Goal: Task Accomplishment & Management: Complete application form

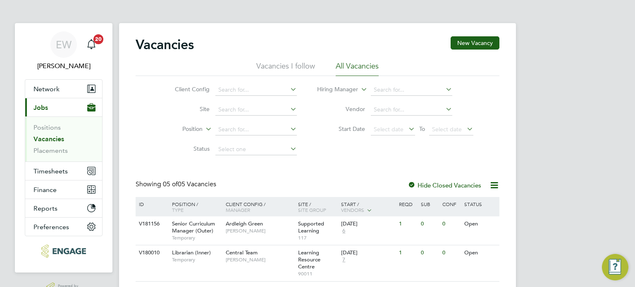
scroll to position [36, 0]
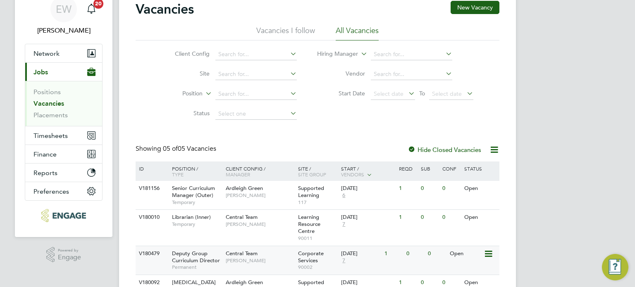
click at [187, 254] on span "Deputy Group Curriculum Director" at bounding box center [196, 257] width 48 height 14
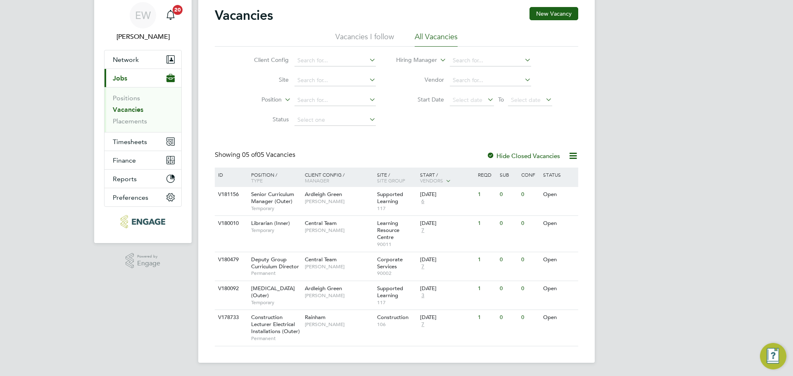
scroll to position [36, 0]
click at [611, 273] on div "EW [PERSON_NAME] Notifications 20 Applications: Network Team Members Businesses…" at bounding box center [396, 174] width 793 height 406
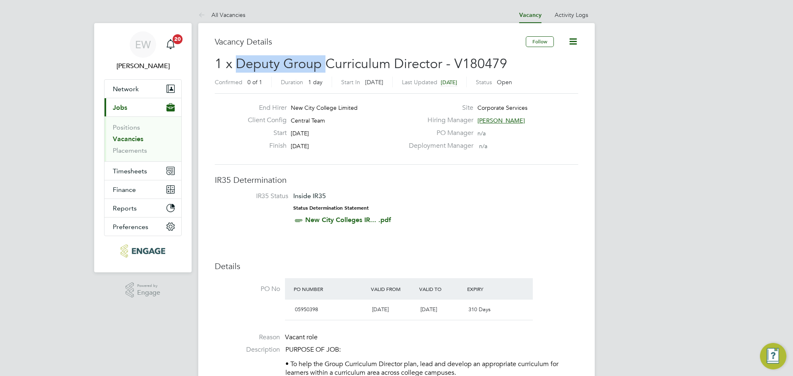
drag, startPoint x: 236, startPoint y: 62, endPoint x: 326, endPoint y: 67, distance: 89.8
click at [326, 67] on span "1 x Deputy Group Curriculum Director - V180479" at bounding box center [361, 64] width 293 height 16
drag, startPoint x: 443, startPoint y: 63, endPoint x: 237, endPoint y: 65, distance: 205.8
click at [237, 65] on span "1 x Deputy Group Curriculum Director - V180479" at bounding box center [361, 64] width 293 height 16
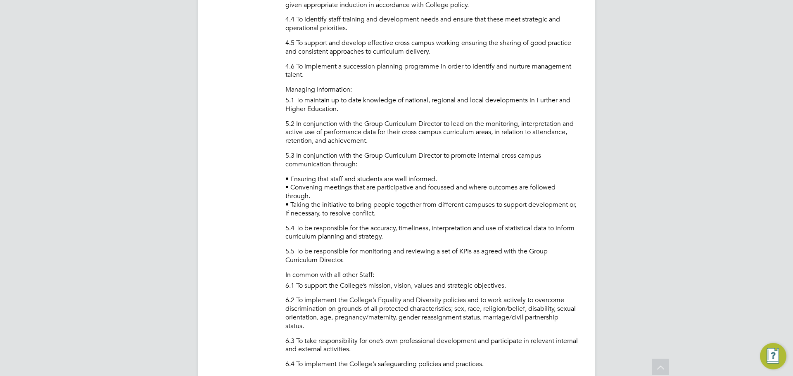
scroll to position [1043, 0]
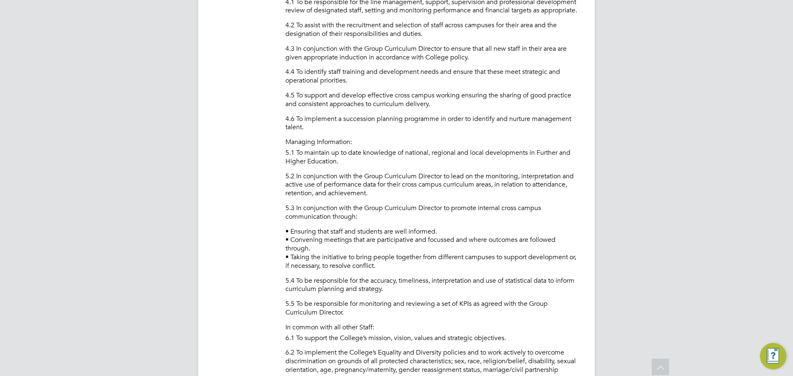
drag, startPoint x: 413, startPoint y: 175, endPoint x: 277, endPoint y: 148, distance: 138.6
click at [277, 148] on li "Description PURPOSE OF JOB: • To help the Group Curriculum Director plan, lead …" at bounding box center [397, 53] width 364 height 1501
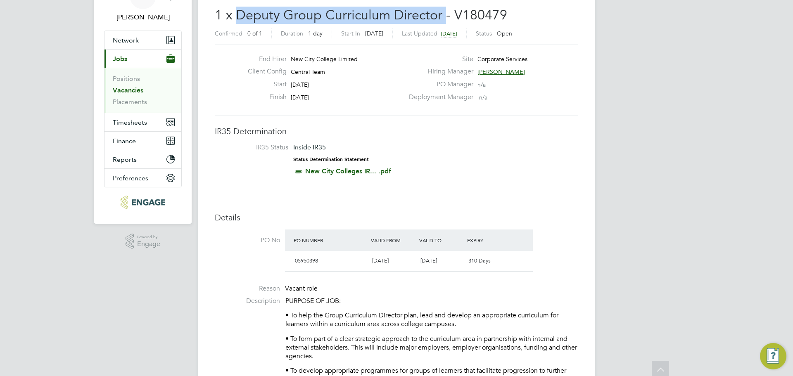
scroll to position [0, 0]
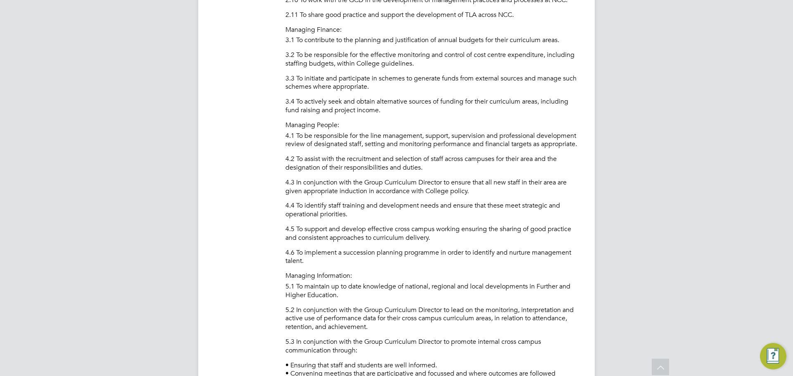
click at [431, 257] on p "4.6 To implement a succession planning programme in order to identify and nurtu…" at bounding box center [431, 257] width 293 height 17
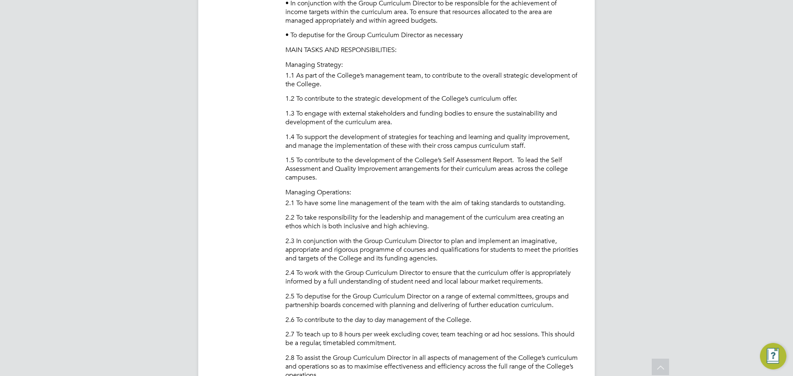
scroll to position [496, 0]
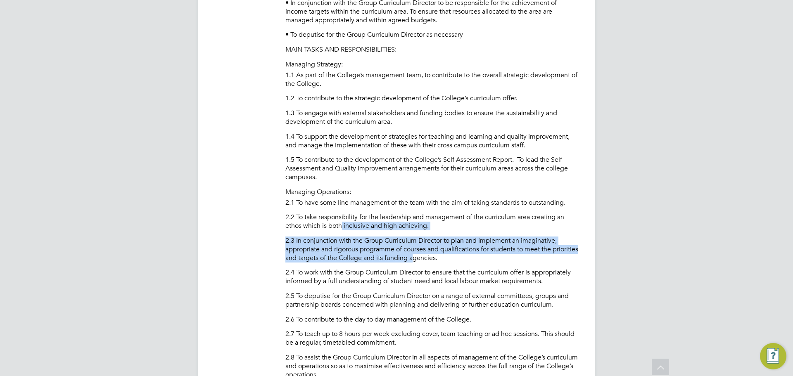
drag, startPoint x: 443, startPoint y: 255, endPoint x: 322, endPoint y: 205, distance: 131.1
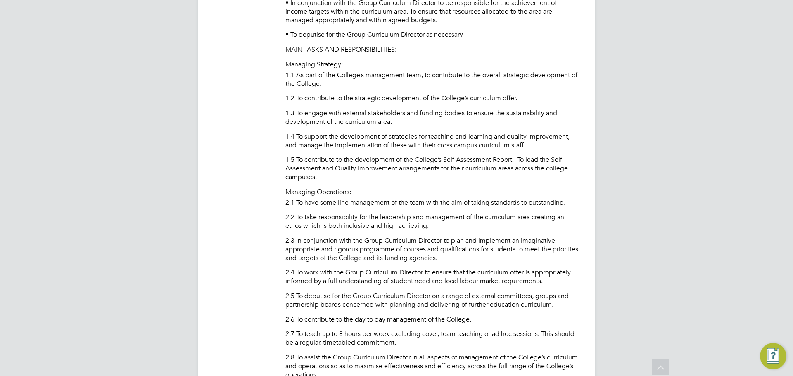
click at [307, 181] on p "1.5 To contribute to the development of the College’s Self Assessment Report. T…" at bounding box center [431, 169] width 293 height 26
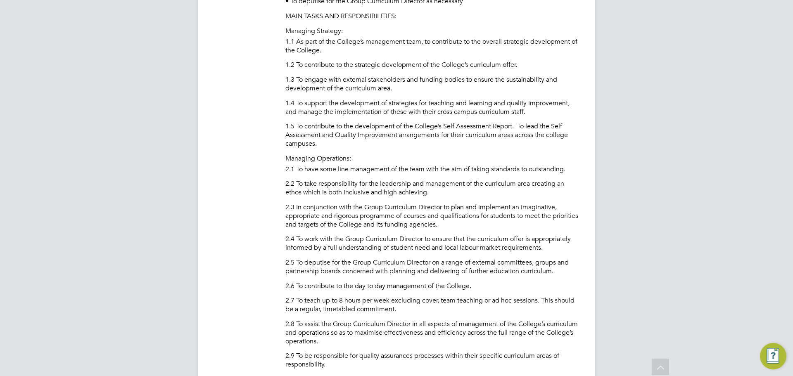
scroll to position [661, 0]
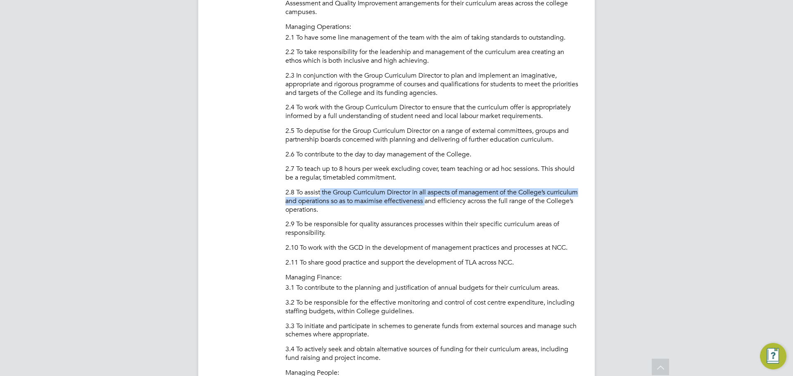
drag, startPoint x: 459, startPoint y: 198, endPoint x: 307, endPoint y: 182, distance: 152.1
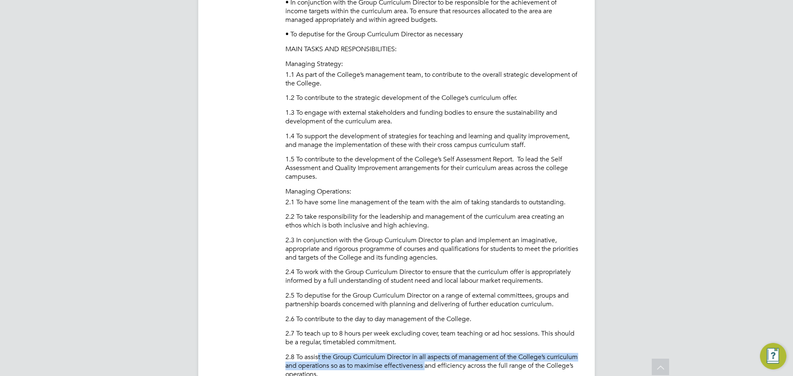
scroll to position [537, 0]
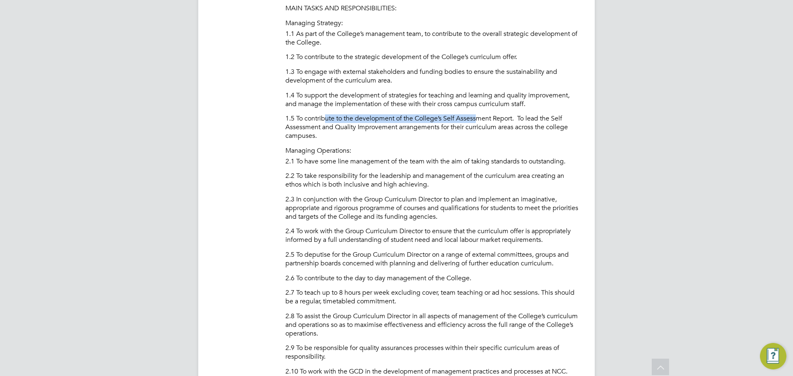
drag, startPoint x: 324, startPoint y: 122, endPoint x: 480, endPoint y: 122, distance: 155.3
click at [480, 122] on p "1.5 To contribute to the development of the College’s Self Assessment Report. T…" at bounding box center [431, 127] width 293 height 26
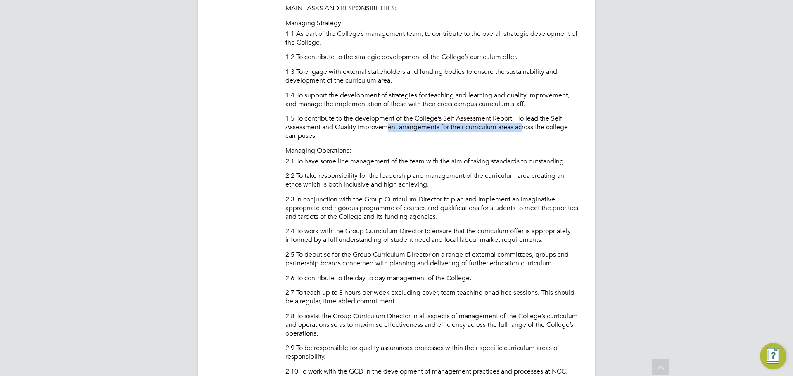
drag, startPoint x: 522, startPoint y: 125, endPoint x: 350, endPoint y: 117, distance: 171.6
click at [381, 125] on p "1.5 To contribute to the development of the College’s Self Assessment Report. T…" at bounding box center [431, 127] width 293 height 26
click at [346, 115] on p "1.5 To contribute to the development of the College’s Self Assessment Report. T…" at bounding box center [431, 127] width 293 height 26
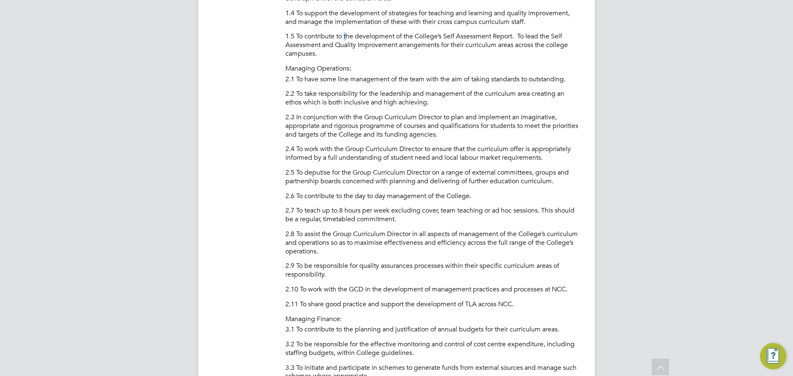
scroll to position [620, 0]
drag, startPoint x: 546, startPoint y: 181, endPoint x: 455, endPoint y: 180, distance: 90.9
click at [455, 180] on p "2.5 To deputise for the Group Curriculum Director on a range of external commit…" at bounding box center [431, 176] width 293 height 17
drag, startPoint x: 344, startPoint y: 171, endPoint x: 486, endPoint y: 171, distance: 142.5
click at [486, 171] on p "2.5 To deputise for the Group Curriculum Director on a range of external commit…" at bounding box center [431, 176] width 293 height 17
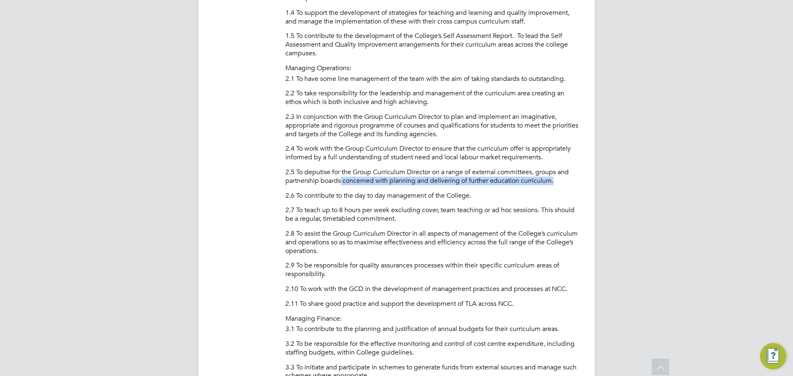
drag, startPoint x: 556, startPoint y: 181, endPoint x: 331, endPoint y: 180, distance: 226.0
click at [340, 181] on p "2.5 To deputise for the Group Curriculum Director on a range of external commit…" at bounding box center [431, 176] width 293 height 17
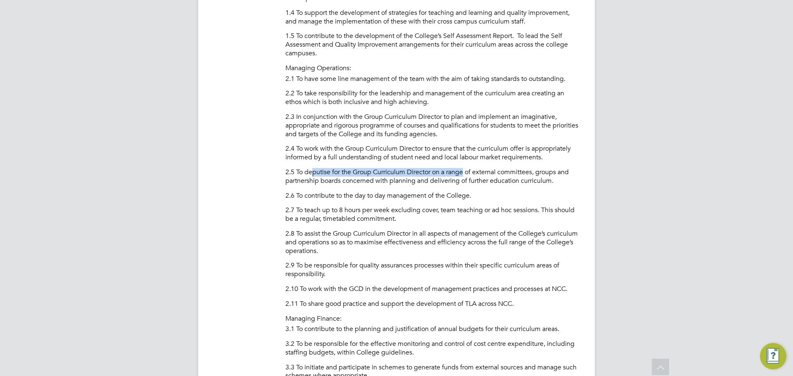
drag, startPoint x: 325, startPoint y: 171, endPoint x: 471, endPoint y: 171, distance: 145.8
click at [466, 171] on p "2.5 To deputise for the Group Curriculum Director on a range of external commit…" at bounding box center [431, 176] width 293 height 17
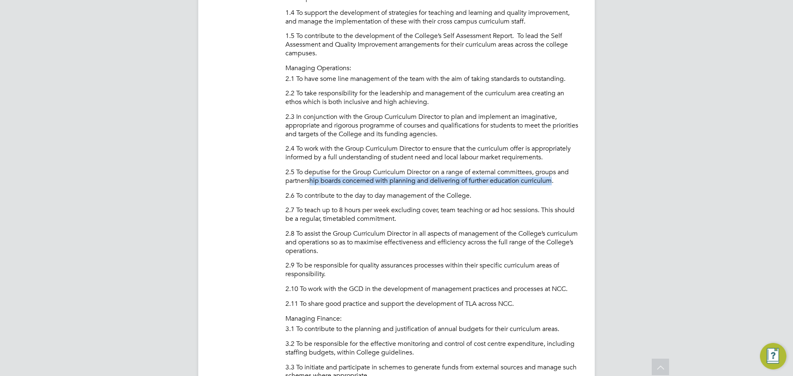
drag, startPoint x: 518, startPoint y: 179, endPoint x: 310, endPoint y: 179, distance: 207.8
click at [310, 179] on p "2.5 To deputise for the Group Curriculum Director on a range of external commit…" at bounding box center [431, 176] width 293 height 17
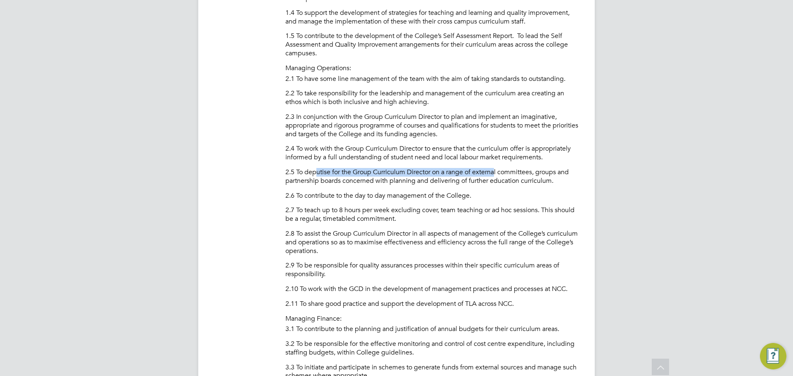
drag, startPoint x: 315, startPoint y: 172, endPoint x: 501, endPoint y: 172, distance: 185.5
click at [498, 172] on p "2.5 To deputise for the Group Curriculum Director on a range of external commit…" at bounding box center [431, 176] width 293 height 17
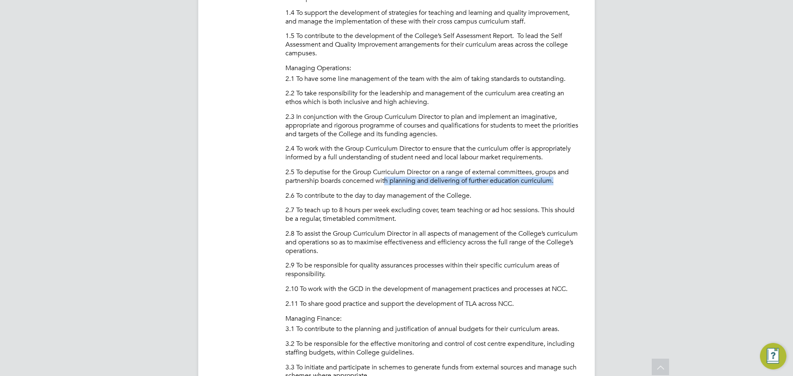
drag, startPoint x: 392, startPoint y: 178, endPoint x: 384, endPoint y: 178, distance: 8.7
click at [384, 178] on p "2.5 To deputise for the Group Curriculum Director on a range of external commit…" at bounding box center [431, 176] width 293 height 17
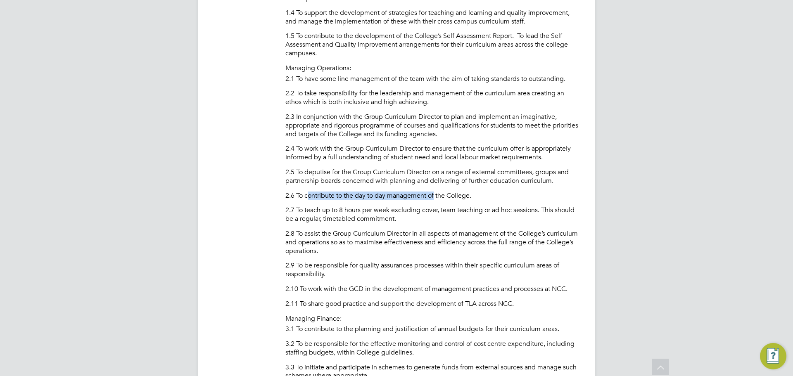
drag, startPoint x: 309, startPoint y: 194, endPoint x: 445, endPoint y: 196, distance: 136.4
click at [438, 195] on p "2.6 To contribute to the day to day management of the College." at bounding box center [431, 196] width 293 height 9
drag, startPoint x: 407, startPoint y: 195, endPoint x: 293, endPoint y: 195, distance: 113.2
click at [293, 195] on p "2.6 To contribute to the day to day management of the College." at bounding box center [431, 196] width 293 height 9
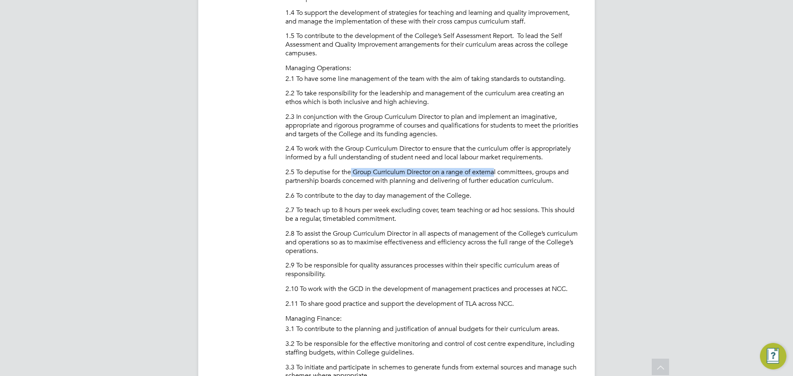
drag, startPoint x: 387, startPoint y: 174, endPoint x: 546, endPoint y: 178, distance: 158.7
click at [504, 174] on p "2.5 To deputise for the Group Curriculum Director on a range of external commit…" at bounding box center [431, 176] width 293 height 17
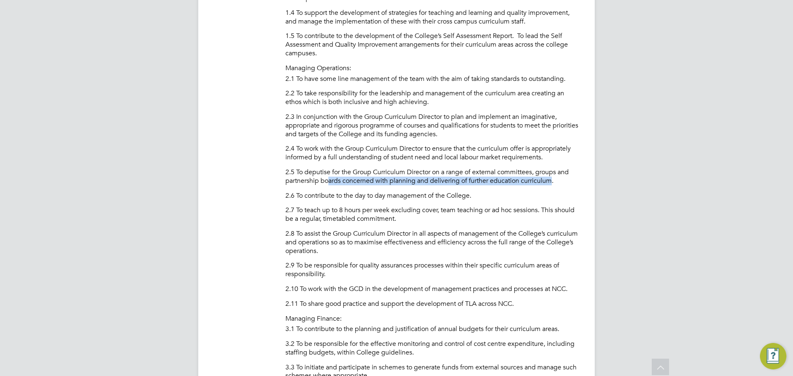
drag, startPoint x: 552, startPoint y: 181, endPoint x: 329, endPoint y: 181, distance: 223.1
click at [329, 181] on p "2.5 To deputise for the Group Curriculum Director on a range of external commit…" at bounding box center [431, 176] width 293 height 17
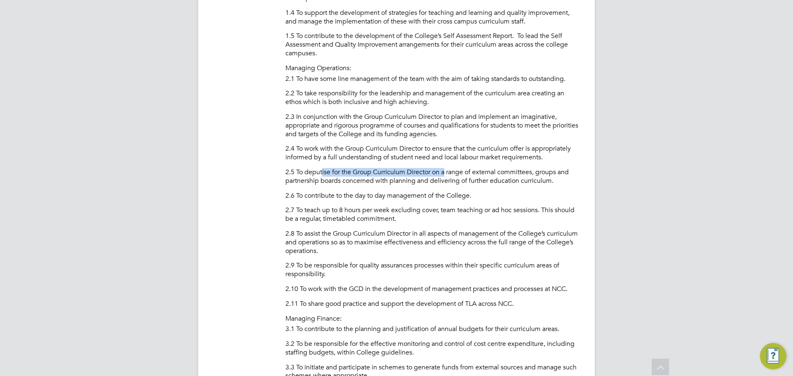
drag, startPoint x: 395, startPoint y: 173, endPoint x: 449, endPoint y: 175, distance: 53.4
click at [447, 175] on p "2.5 To deputise for the Group Curriculum Director on a range of external commit…" at bounding box center [431, 176] width 293 height 17
drag, startPoint x: 538, startPoint y: 180, endPoint x: 413, endPoint y: 180, distance: 125.2
click at [413, 180] on p "2.5 To deputise for the Group Curriculum Director on a range of external commit…" at bounding box center [431, 176] width 293 height 17
click at [356, 179] on p "2.5 To deputise for the Group Curriculum Director on a range of external commit…" at bounding box center [431, 176] width 293 height 17
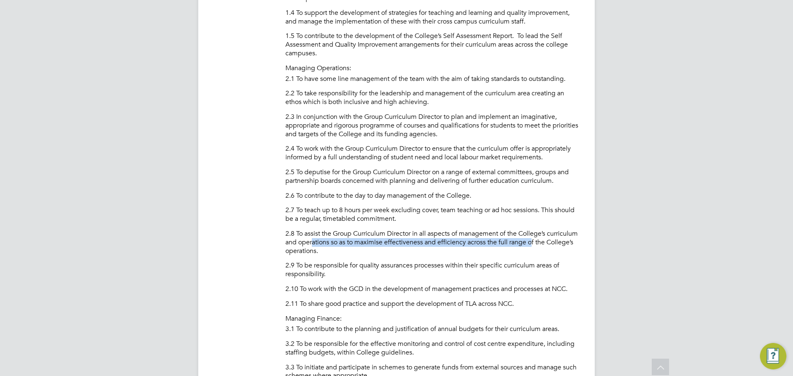
drag, startPoint x: 524, startPoint y: 241, endPoint x: 343, endPoint y: 238, distance: 181.0
click at [344, 239] on p "2.8 To assist the Group Curriculum Director in all aspects of management of the…" at bounding box center [431, 243] width 293 height 26
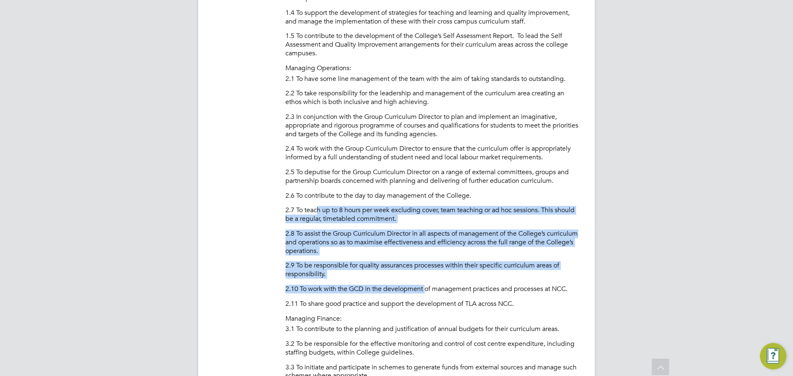
drag, startPoint x: 418, startPoint y: 279, endPoint x: 452, endPoint y: 302, distance: 40.8
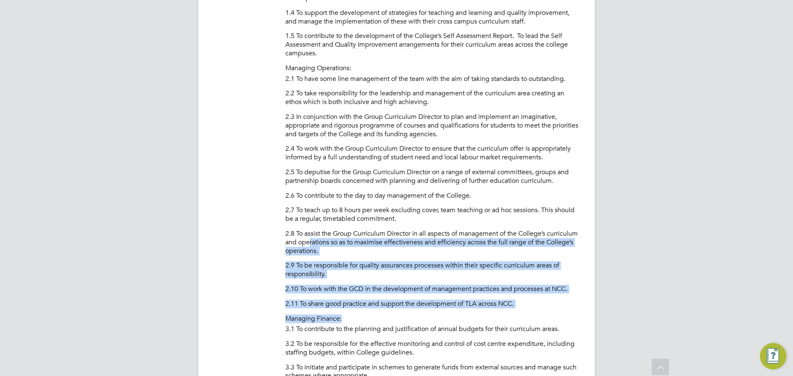
drag, startPoint x: 488, startPoint y: 323, endPoint x: 334, endPoint y: 210, distance: 191.2
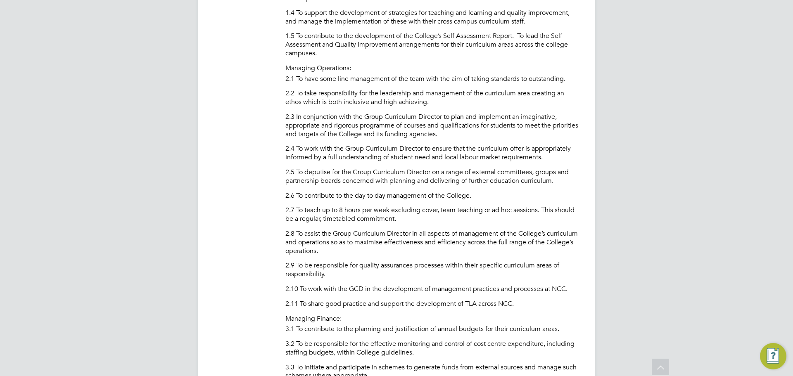
click at [347, 196] on p "2.6 To contribute to the day to day management of the College." at bounding box center [431, 196] width 293 height 9
drag, startPoint x: 469, startPoint y: 181, endPoint x: 521, endPoint y: 181, distance: 52.1
click at [521, 181] on p "2.5 To deputise for the Group Curriculum Director on a range of external commit…" at bounding box center [431, 176] width 293 height 17
click at [532, 238] on p "2.8 To assist the Group Curriculum Director in all aspects of management of the…" at bounding box center [431, 243] width 293 height 26
drag, startPoint x: 553, startPoint y: 179, endPoint x: 478, endPoint y: 177, distance: 75.2
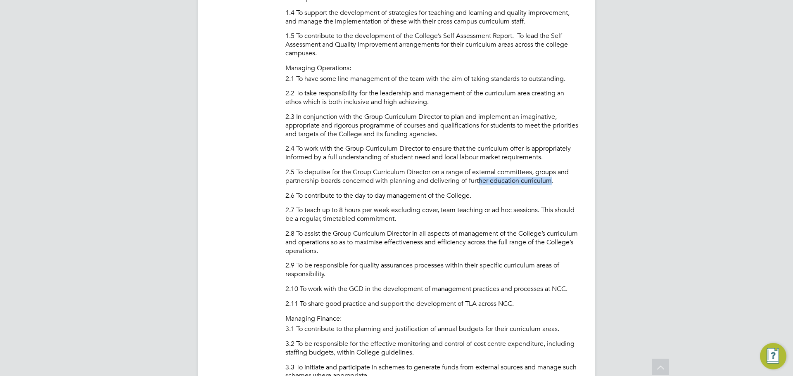
click at [479, 177] on p "2.5 To deputise for the Group Curriculum Director on a range of external commit…" at bounding box center [431, 176] width 293 height 17
click at [427, 233] on p "2.8 To assist the Group Curriculum Director in all aspects of management of the…" at bounding box center [431, 243] width 293 height 26
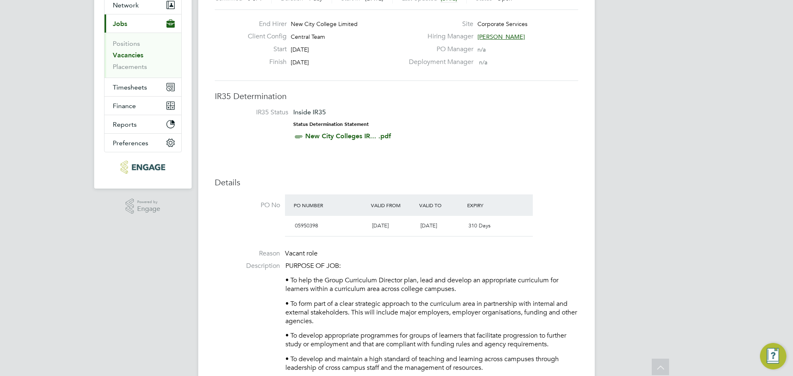
scroll to position [0, 0]
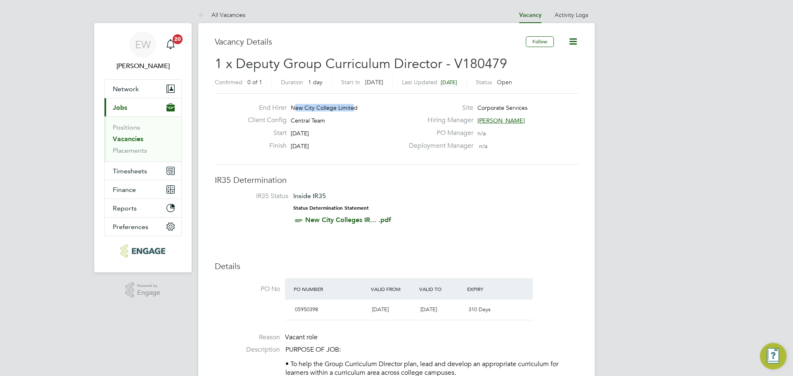
drag, startPoint x: 354, startPoint y: 105, endPoint x: 293, endPoint y: 105, distance: 60.7
click at [293, 105] on span "New City College Limited" at bounding box center [324, 107] width 67 height 7
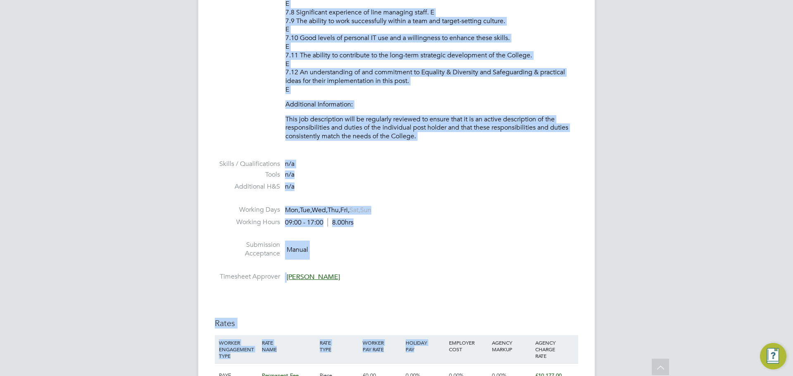
scroll to position [1755, 0]
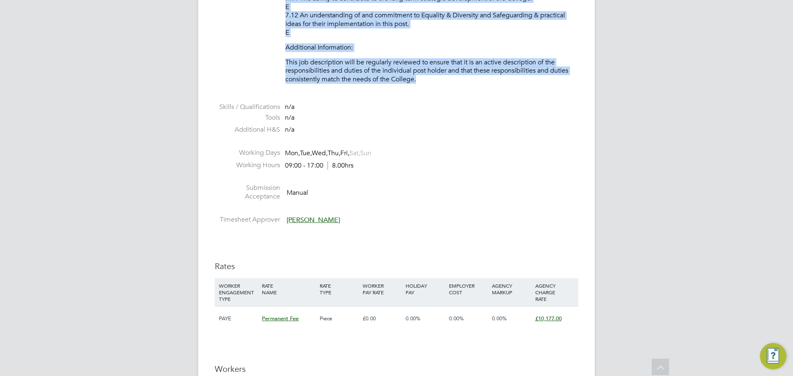
drag, startPoint x: 286, startPoint y: 224, endPoint x: 423, endPoint y: 88, distance: 193.1
copy div "PURPOSE OF JOB: • To help the Group Curriculum Director plan, lead and develop …"
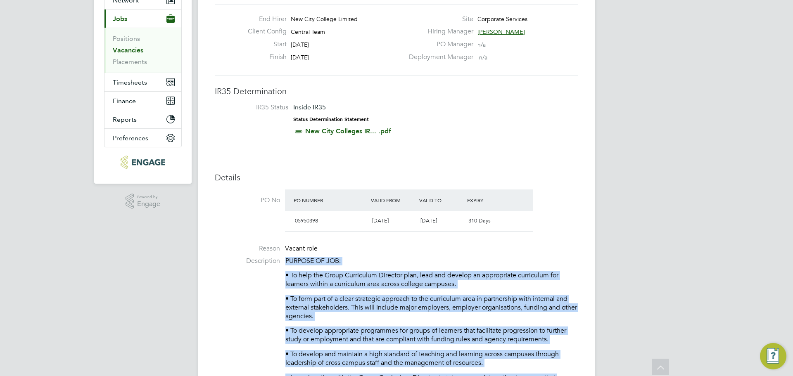
scroll to position [0, 0]
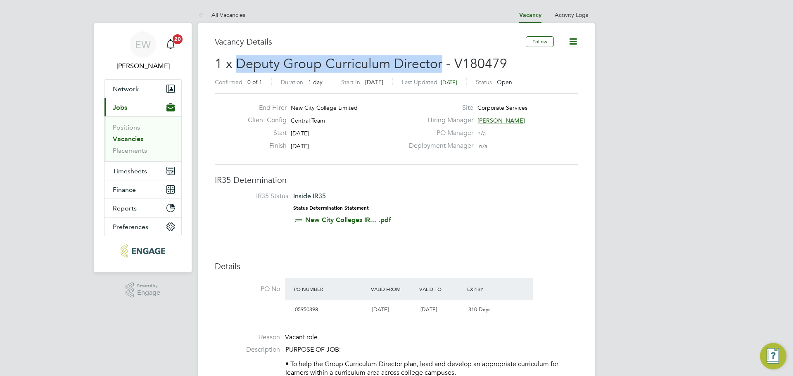
drag, startPoint x: 441, startPoint y: 65, endPoint x: 239, endPoint y: 65, distance: 202.4
click at [239, 65] on span "1 x Deputy Group Curriculum Director - V180479" at bounding box center [361, 64] width 293 height 16
copy span "Deputy Group Curriculum Director"
click at [125, 90] on span "Network" at bounding box center [126, 89] width 26 height 8
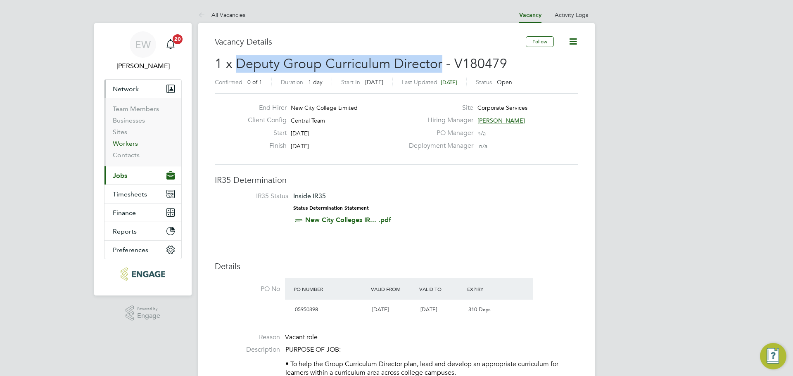
click at [134, 143] on link "Workers" at bounding box center [125, 144] width 25 height 8
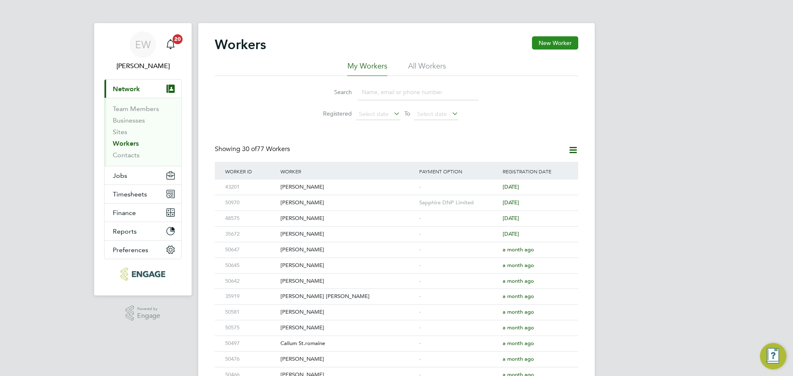
click at [554, 39] on button "New Worker" at bounding box center [555, 42] width 46 height 13
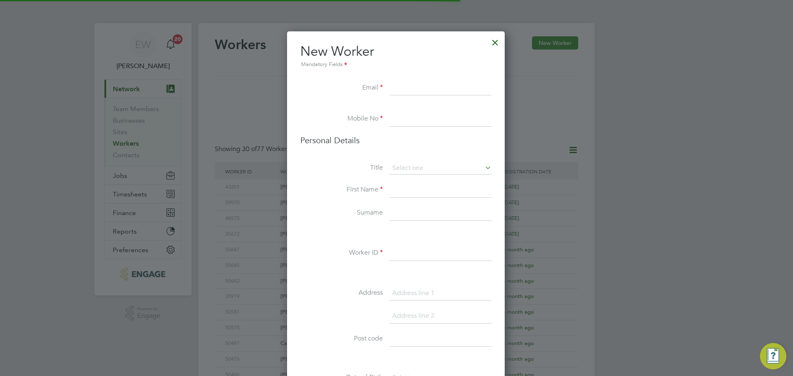
scroll to position [699, 219]
click at [397, 188] on input at bounding box center [441, 190] width 102 height 15
paste input "Patrick Suadwa"
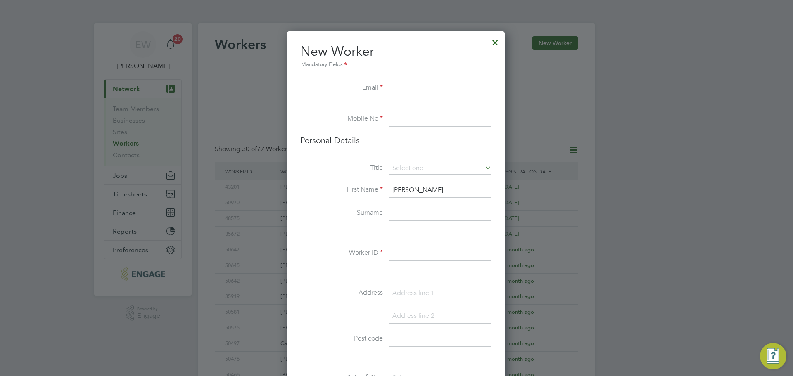
click at [426, 192] on input "Patrick Suadwa" at bounding box center [441, 190] width 102 height 15
drag, startPoint x: 426, startPoint y: 192, endPoint x: 421, endPoint y: 190, distance: 4.7
click at [421, 190] on input "Patrick Suadwa" at bounding box center [441, 190] width 102 height 15
type input "Patrick"
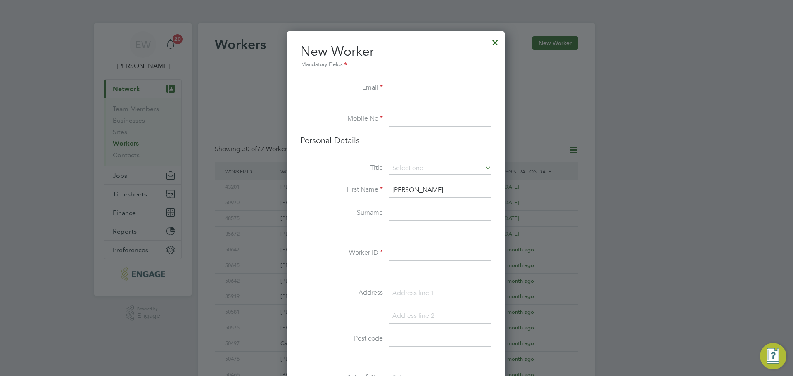
click at [408, 214] on input at bounding box center [441, 213] width 102 height 15
paste input "Suadwa"
type input "Suadwa"
click at [419, 167] on input at bounding box center [441, 168] width 102 height 12
click at [399, 180] on li "Mr" at bounding box center [440, 180] width 103 height 11
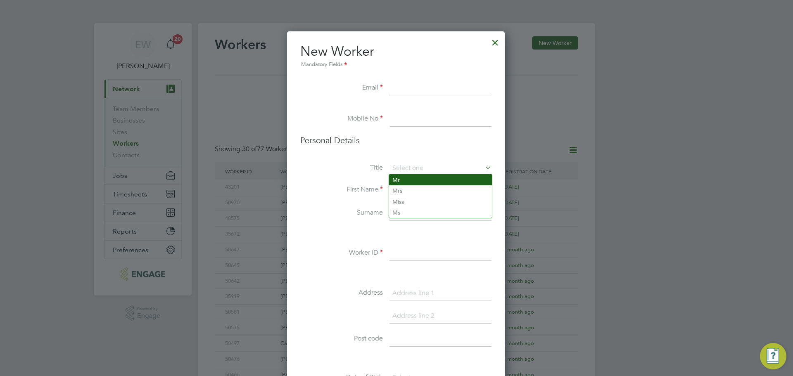
type input "Mr"
click at [398, 88] on input at bounding box center [441, 88] width 102 height 15
paste input "Shwayze2002@yahoo.co.uk"
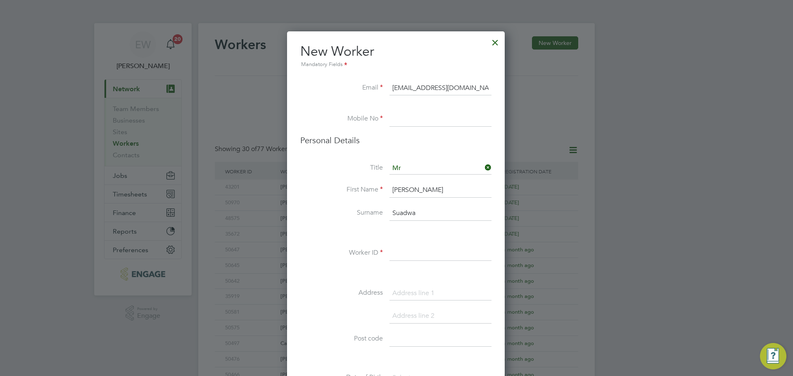
click at [406, 88] on input "Shwayze2002@yahoo.co.uk" at bounding box center [441, 88] width 102 height 15
type input "Shwayze2002@yahoo.co.uk"
click at [414, 119] on input at bounding box center [441, 119] width 102 height 15
click at [421, 112] on input at bounding box center [441, 119] width 102 height 15
paste input "7432718023"
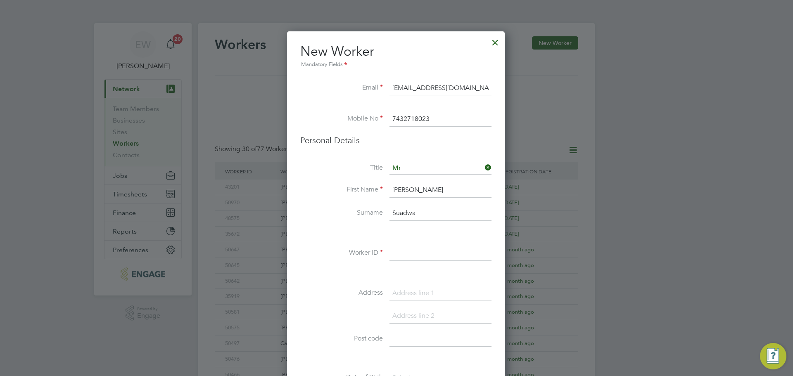
click at [396, 119] on input "7432718023" at bounding box center [441, 119] width 102 height 15
click at [396, 119] on input "07432718023" at bounding box center [441, 119] width 102 height 15
click at [451, 116] on input "07432718023" at bounding box center [441, 119] width 102 height 15
type input "07432718023"
click at [409, 255] on input at bounding box center [441, 253] width 102 height 15
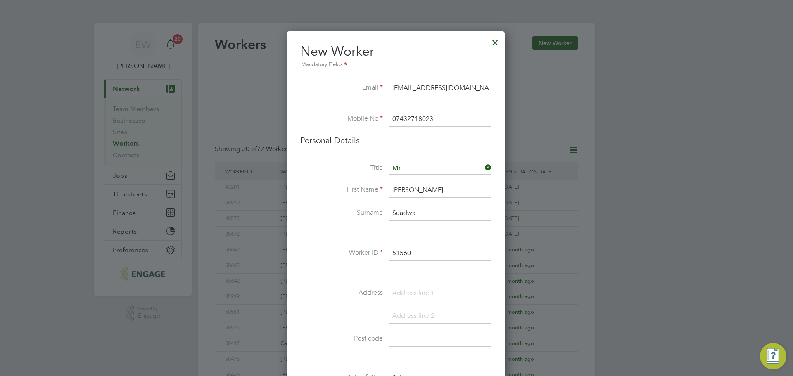
type input "51560"
click at [400, 287] on input at bounding box center [441, 293] width 102 height 15
paste input "3 bective Rd London E7 0DP"
drag, startPoint x: 467, startPoint y: 295, endPoint x: 494, endPoint y: 293, distance: 27.0
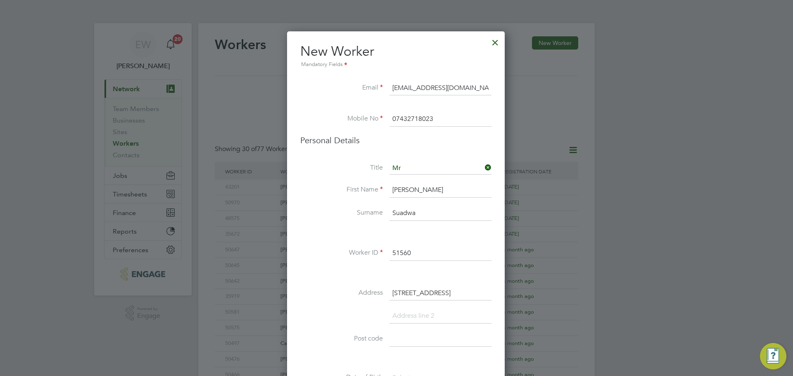
click at [494, 287] on div "New Worker Mandatory Fields Email Shwayze2002@yahoo.co.uk Mobile No 07432718023…" at bounding box center [396, 380] width 218 height 698
type input "3 bective Rd London"
click at [397, 287] on input at bounding box center [441, 339] width 102 height 15
paste input "E7 0DP"
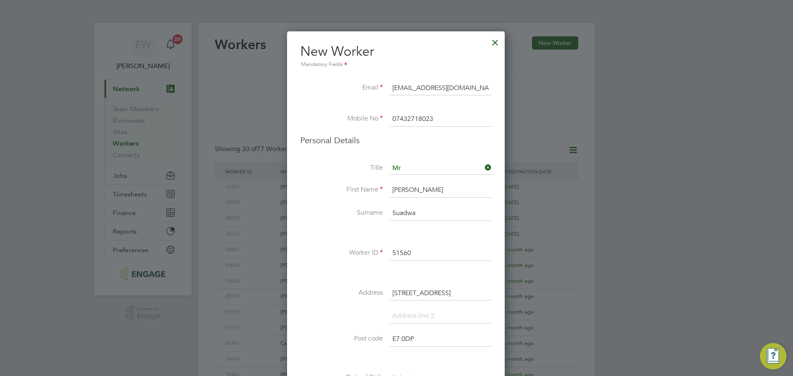
type input "E7 0DP"
click at [405, 281] on div "Title Mr First Name Patrick Surname Suadwa Worker ID 51560 Address 3 bective Rd…" at bounding box center [395, 312] width 191 height 300
click at [405, 287] on input "3 bective Rd London" at bounding box center [441, 293] width 102 height 15
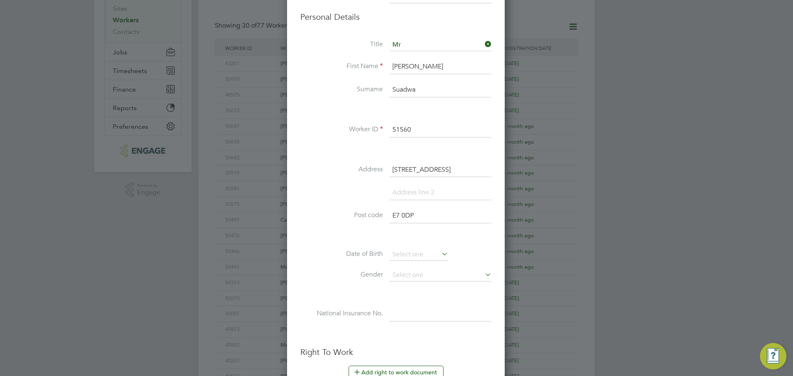
scroll to position [124, 0]
type input "3 bective Rd London"
click at [432, 249] on input at bounding box center [419, 254] width 59 height 12
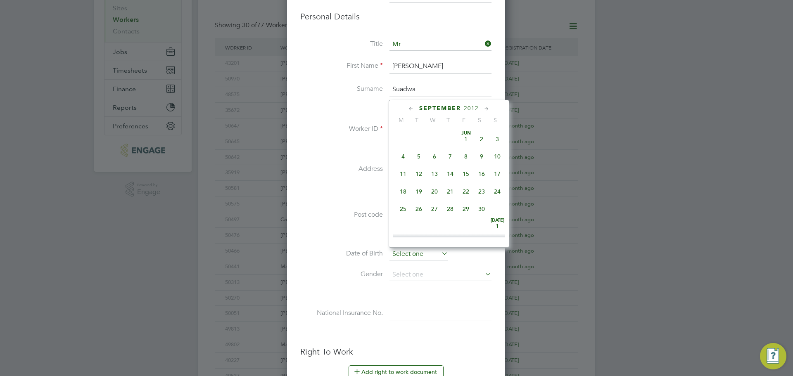
scroll to position [322, 0]
click at [421, 269] on input at bounding box center [441, 275] width 102 height 12
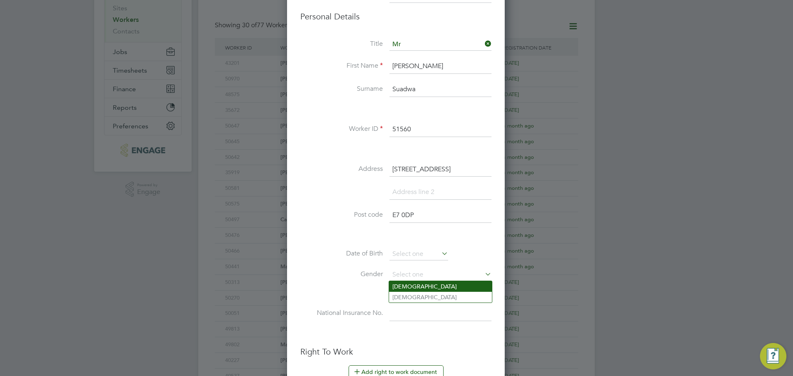
click at [412, 287] on li "Male" at bounding box center [440, 286] width 103 height 11
type input "Male"
click at [442, 287] on li "National Insurance No." at bounding box center [395, 318] width 191 height 23
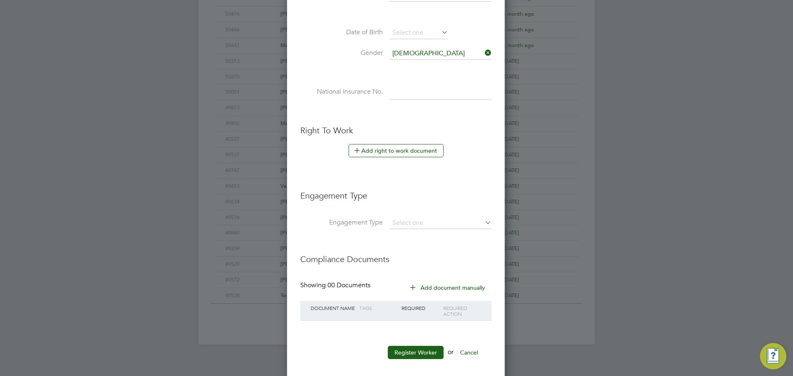
scroll to position [353, 0]
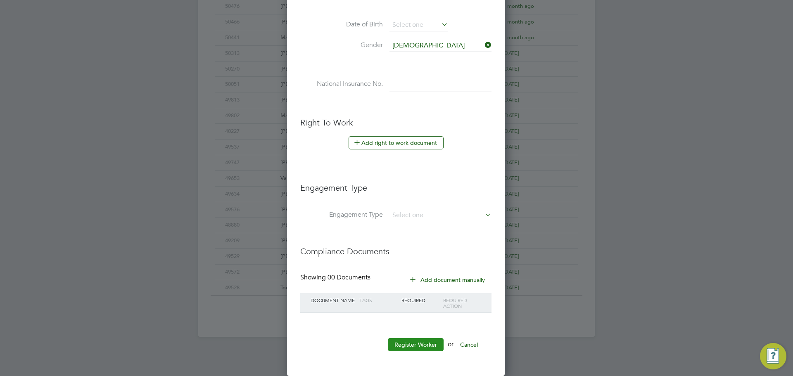
click at [399, 287] on button "Register Worker" at bounding box center [416, 344] width 56 height 13
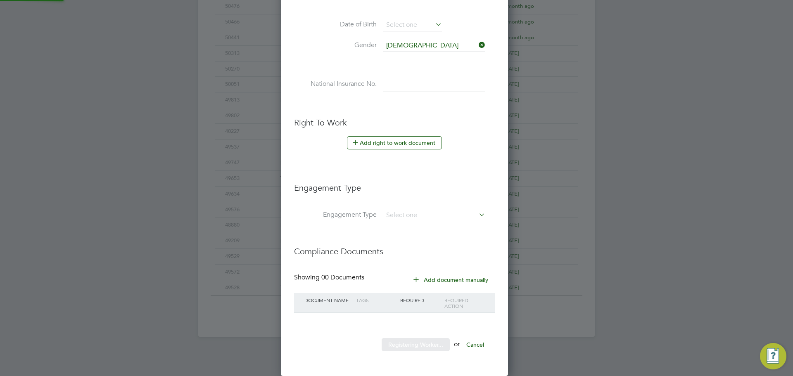
scroll to position [699, 231]
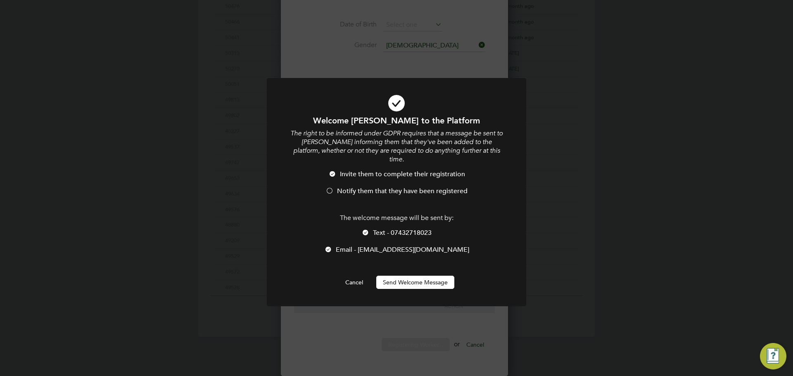
click at [331, 188] on div at bounding box center [330, 192] width 8 height 8
click at [363, 229] on div at bounding box center [365, 233] width 8 height 8
click at [439, 276] on button "Send Welcome Message" at bounding box center [415, 282] width 78 height 13
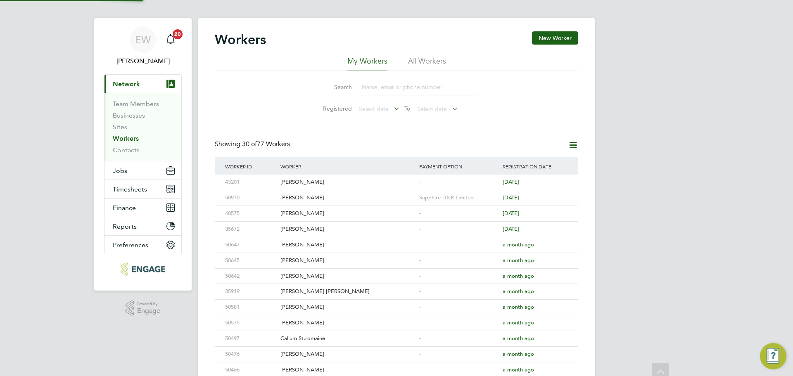
scroll to position [0, 0]
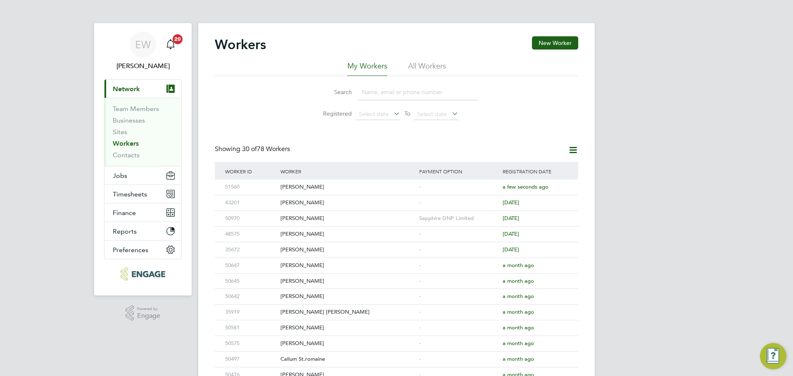
click at [634, 252] on div "EW Ella Wratten Notifications 20 Applications: Current page: Network Team Membe…" at bounding box center [396, 352] width 793 height 704
click at [119, 172] on span "Jobs" at bounding box center [120, 176] width 14 height 8
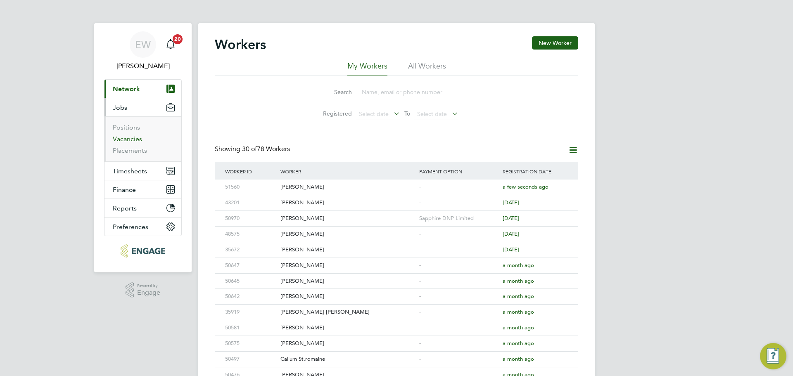
click at [136, 140] on link "Vacancies" at bounding box center [127, 139] width 29 height 8
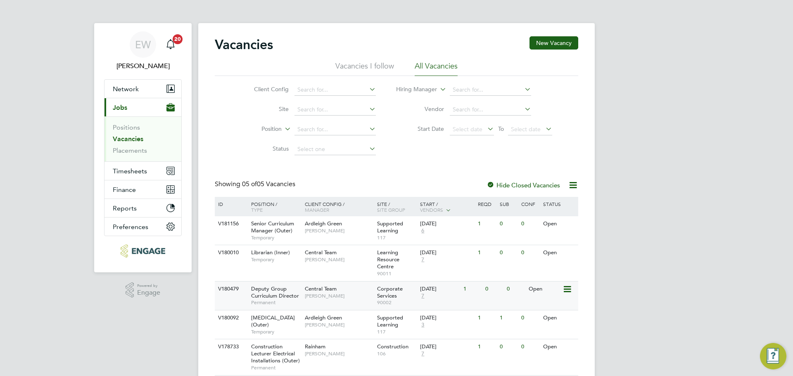
click at [282, 287] on span "Permanent" at bounding box center [276, 303] width 50 height 7
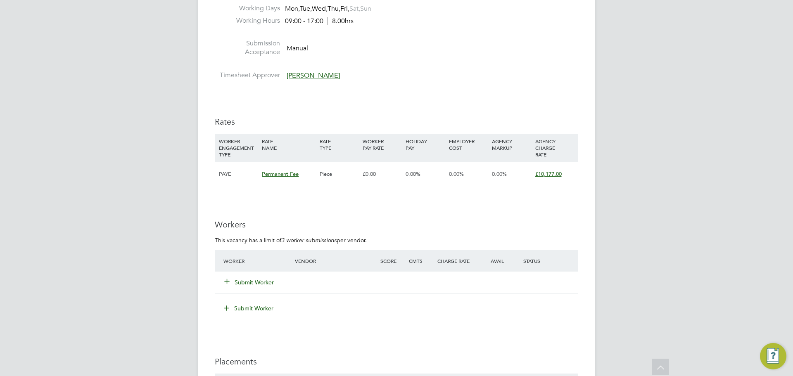
scroll to position [1983, 0]
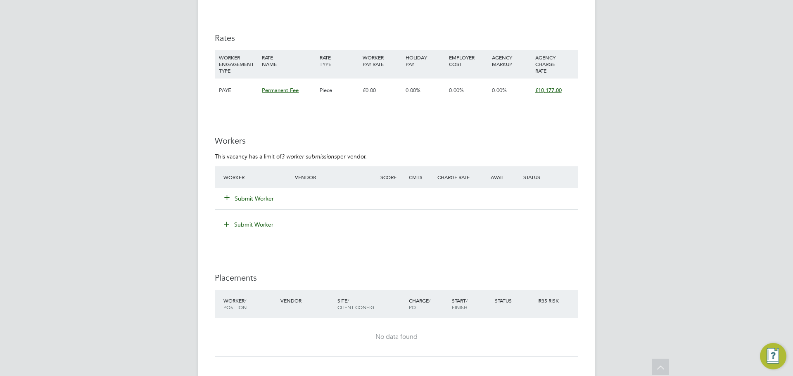
click at [243, 203] on button "Submit Worker" at bounding box center [250, 199] width 50 height 8
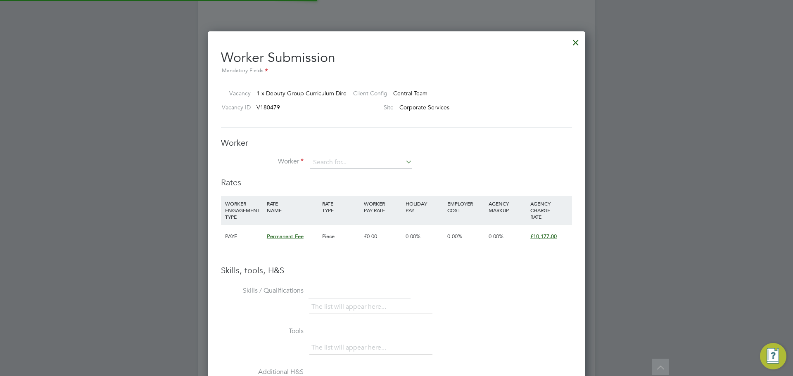
scroll to position [522, 378]
click at [329, 161] on input at bounding box center [361, 163] width 102 height 12
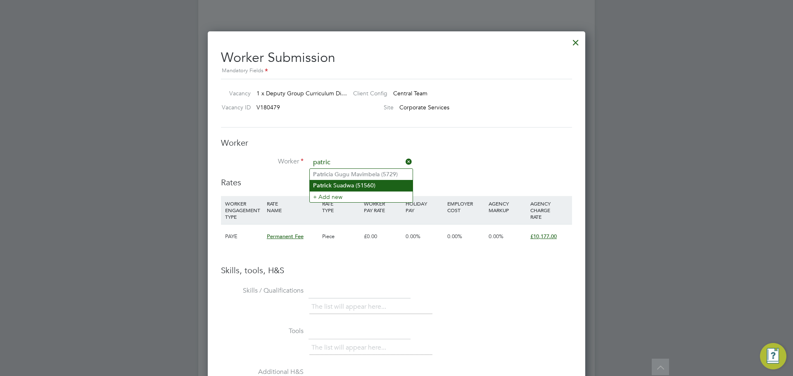
click at [366, 184] on li "Patric k Suadwa (51560)" at bounding box center [361, 185] width 103 height 11
type input "Patrick Suadwa (51560)"
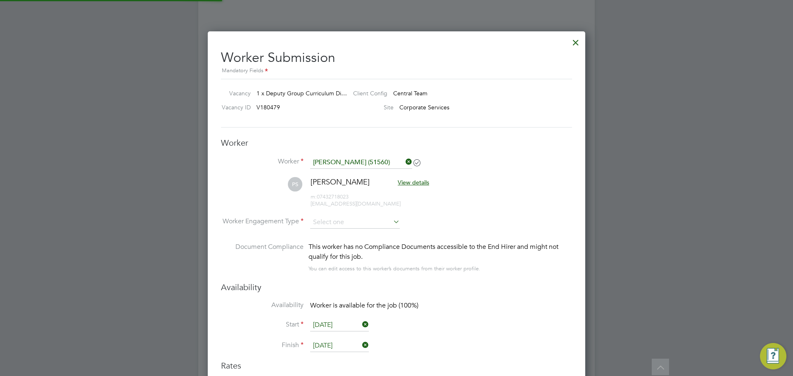
scroll to position [4, 4]
click at [323, 247] on li "PAYE" at bounding box center [355, 245] width 90 height 11
type input "PAYE"
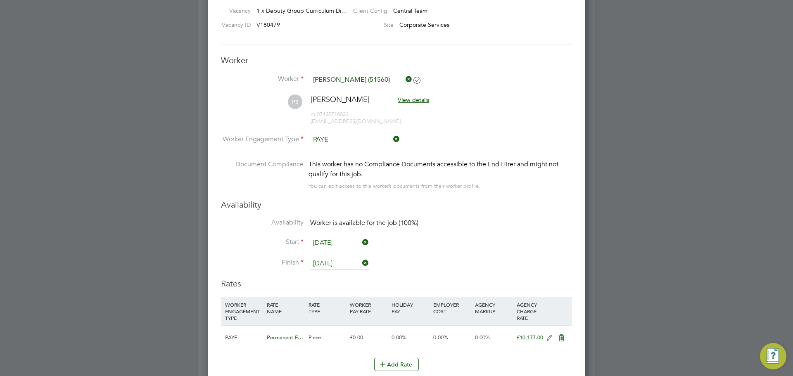
click at [354, 241] on input "[DATE]" at bounding box center [339, 243] width 59 height 12
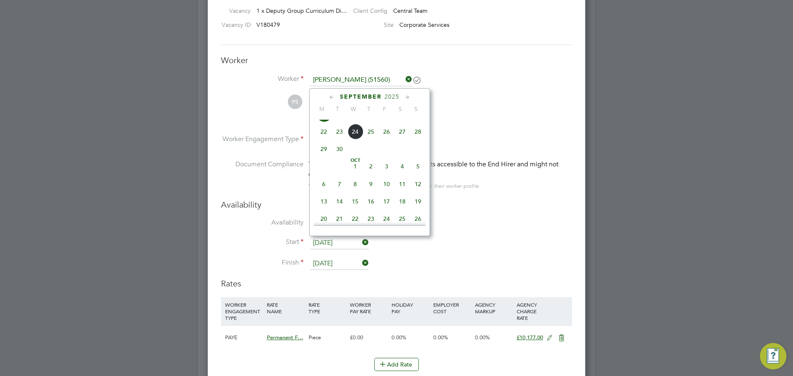
click at [325, 209] on span "13" at bounding box center [324, 202] width 16 height 16
type input "13 Oct 2025"
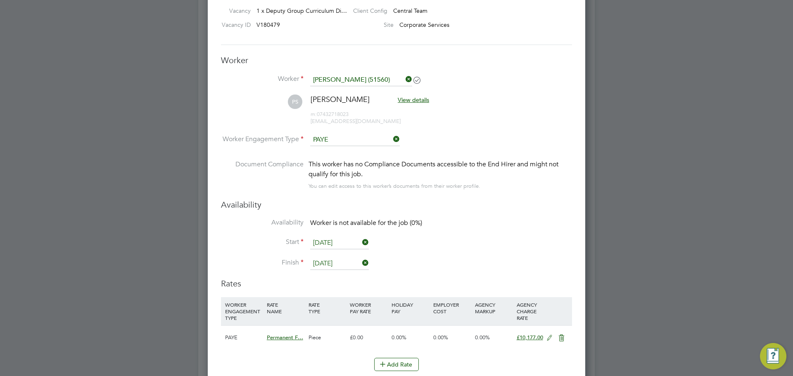
click at [361, 262] on icon at bounding box center [361, 263] width 0 height 12
click at [347, 263] on input at bounding box center [339, 264] width 59 height 12
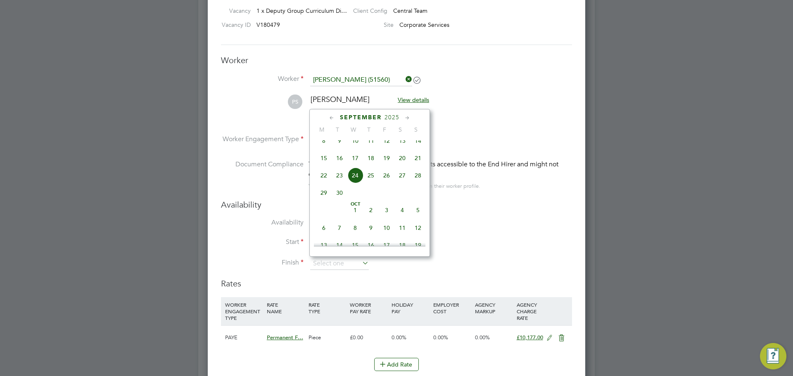
click at [532, 246] on li "Start 13 Oct 2025" at bounding box center [396, 247] width 351 height 21
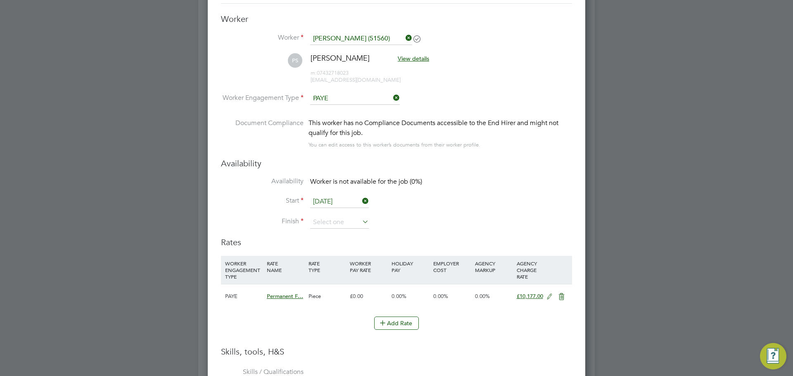
click at [361, 223] on icon at bounding box center [361, 222] width 0 height 12
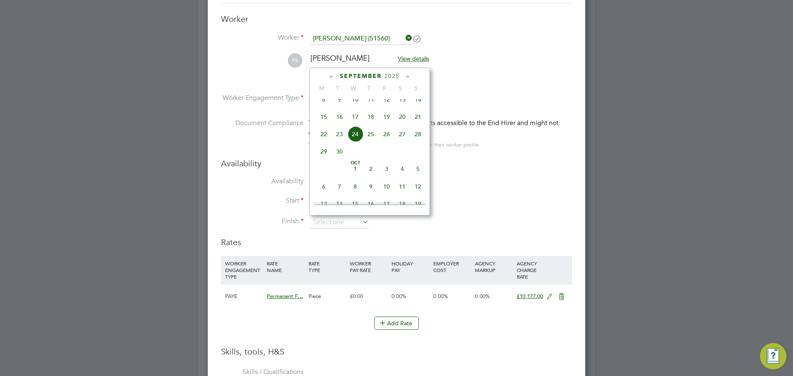
click at [412, 77] on div "September 2025" at bounding box center [370, 76] width 112 height 8
click at [407, 78] on icon at bounding box center [408, 76] width 8 height 9
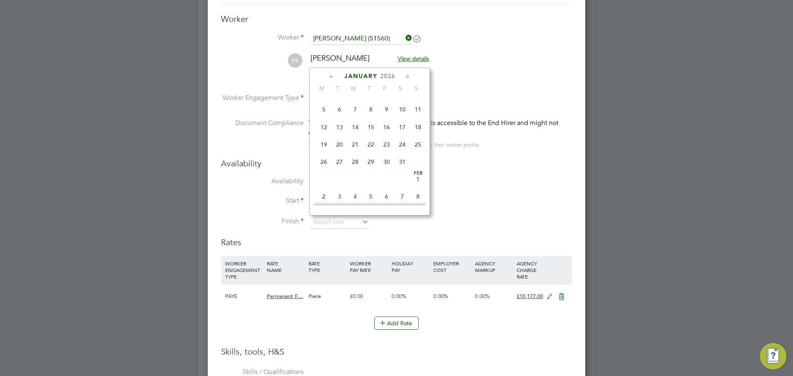
click at [407, 78] on icon at bounding box center [408, 76] width 8 height 9
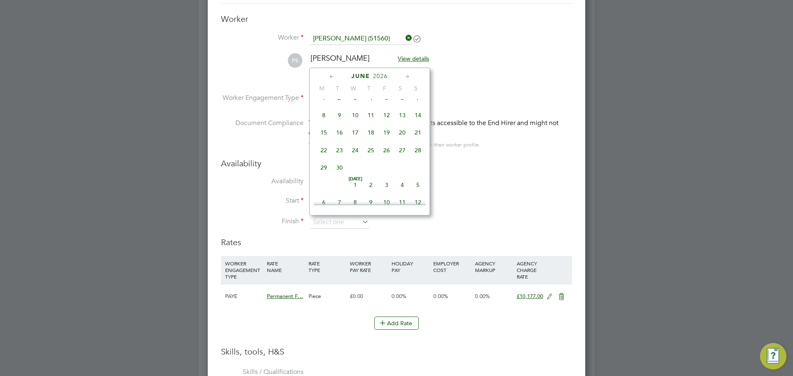
click at [407, 78] on icon at bounding box center [408, 76] width 8 height 9
click at [385, 174] on span "31" at bounding box center [387, 166] width 16 height 16
type input "31 Jul 2026"
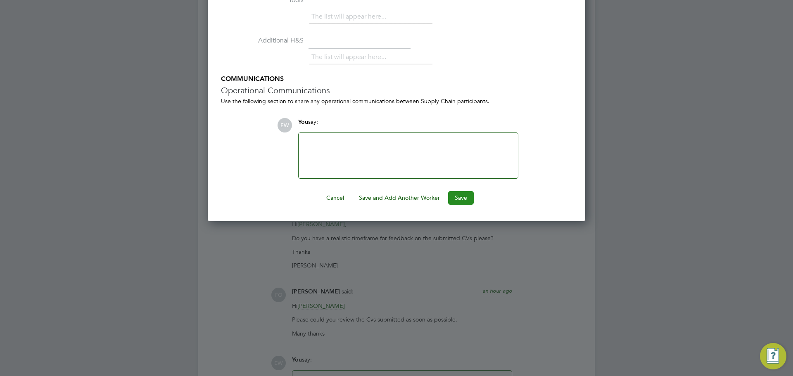
click at [458, 195] on button "Save" at bounding box center [461, 197] width 26 height 13
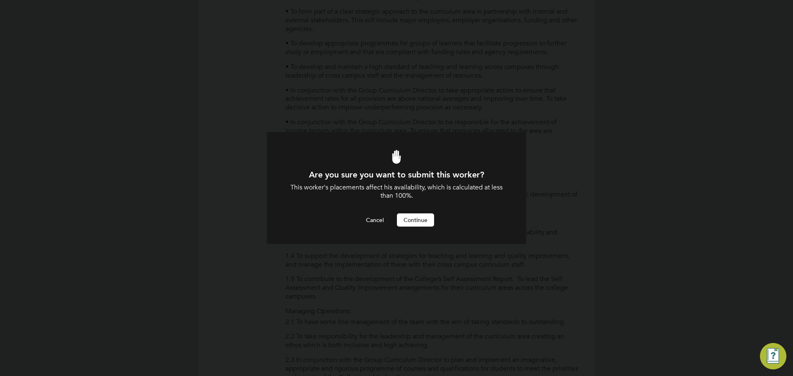
click at [413, 221] on button "Continue" at bounding box center [415, 220] width 37 height 13
